Goal: Transaction & Acquisition: Purchase product/service

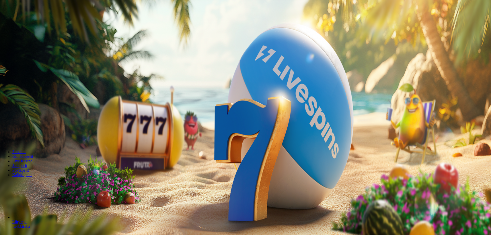
type input "*"
drag, startPoint x: 430, startPoint y: 46, endPoint x: 442, endPoint y: 39, distance: 14.2
click at [435, 53] on div "200 Ilmaiskierrosta €50 €150 €250 * € Minimi 20 € Talleta ja pelaa 200 kierräty…" at bounding box center [245, 97] width 486 height 88
click at [38, 117] on input "*" at bounding box center [20, 119] width 36 height 5
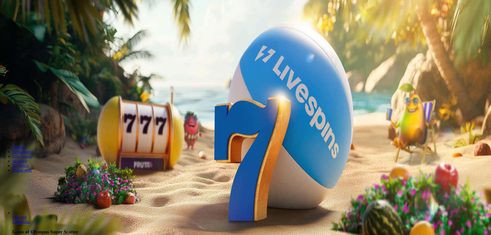
type input "**"
click at [29, 131] on button "Talleta ja pelaa" at bounding box center [15, 133] width 27 height 5
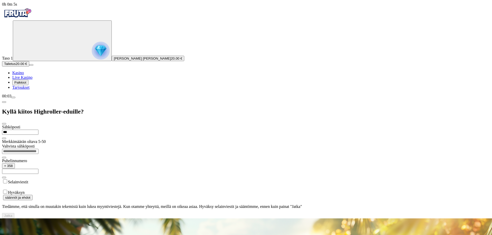
type input "**********"
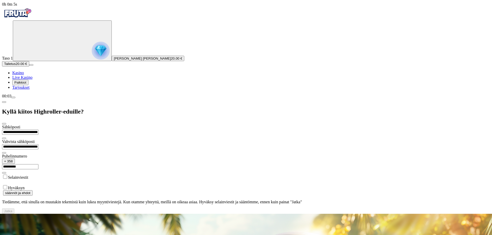
click at [38, 164] on input "**********" at bounding box center [20, 166] width 36 height 5
click at [60, 125] on div "**********" at bounding box center [246, 169] width 488 height 89
click at [25, 186] on label "Hyväksyn" at bounding box center [16, 188] width 17 height 4
click at [14, 209] on button "Jatka" at bounding box center [8, 211] width 12 height 5
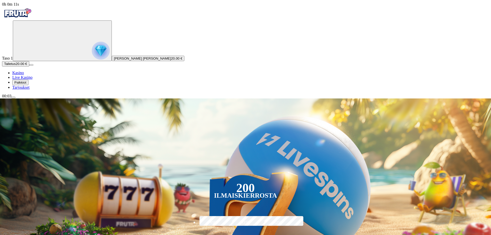
click at [22, 85] on span "Palkkiot" at bounding box center [20, 83] width 12 height 4
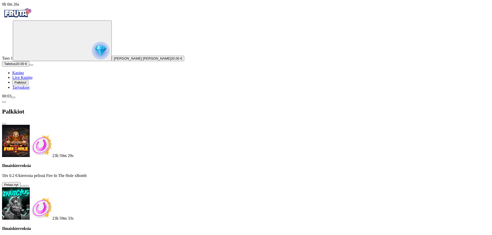
click at [25, 185] on button at bounding box center [22, 186] width 4 height 2
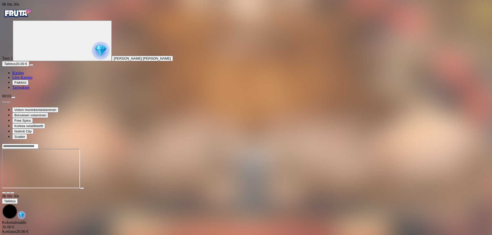
click at [2, 235] on span "close icon" at bounding box center [2, 239] width 0 height 0
click at [26, 85] on span "Palkkiot" at bounding box center [20, 83] width 12 height 4
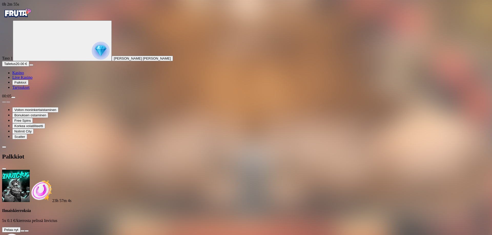
click at [25, 231] on button at bounding box center [22, 232] width 4 height 2
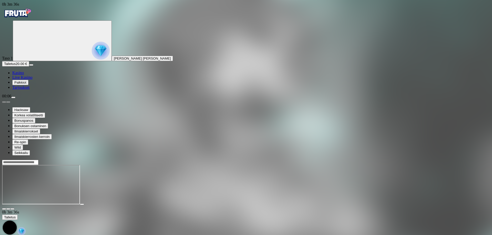
click at [28, 85] on button "Palkkiot" at bounding box center [20, 82] width 16 height 5
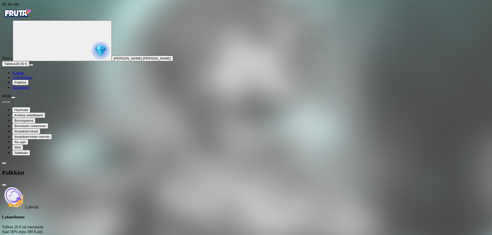
click at [24, 75] on link "Kasino" at bounding box center [18, 73] width 12 height 4
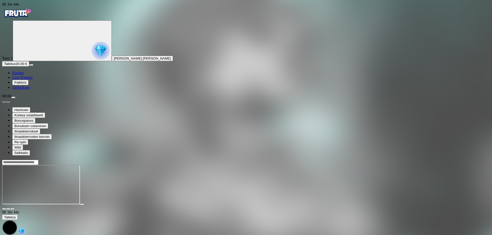
click at [24, 75] on span "Kasino" at bounding box center [18, 73] width 12 height 4
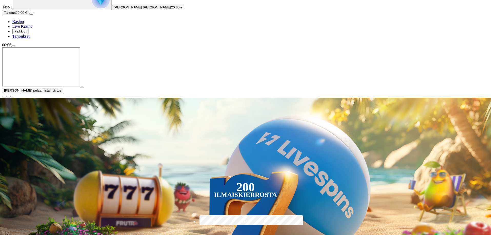
scroll to position [77, 0]
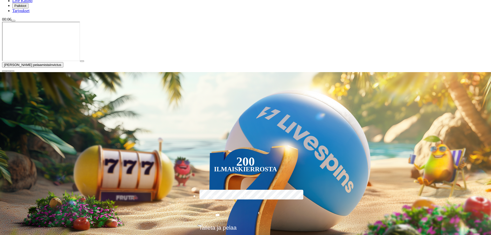
click at [4, 71] on span "close icon" at bounding box center [4, 71] width 0 height 0
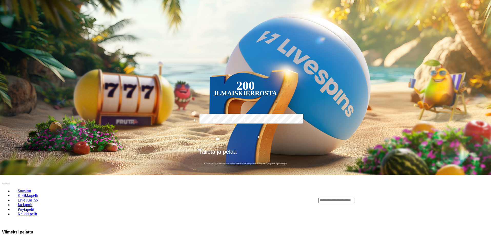
scroll to position [26, 0]
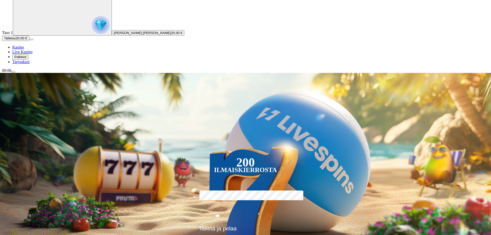
type input "****"
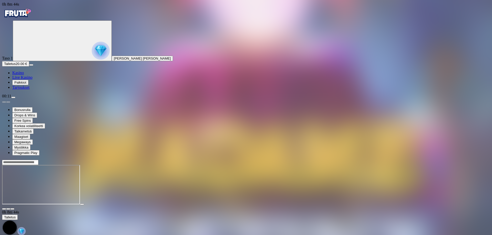
click at [26, 85] on span "Palkkiot" at bounding box center [20, 83] width 12 height 4
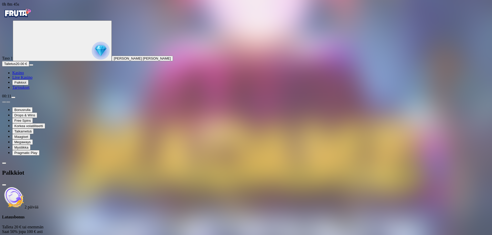
click at [143, 160] on div "Palkkiot" at bounding box center [246, 173] width 488 height 26
click at [4, 185] on span "close icon" at bounding box center [4, 185] width 0 height 0
